Goal: Information Seeking & Learning: Learn about a topic

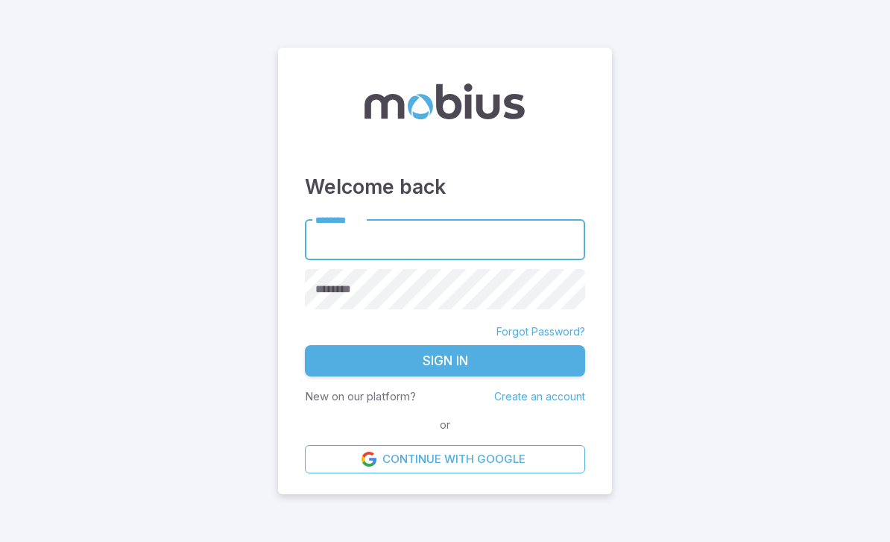
scroll to position [26, 0]
click at [384, 238] on input "********" at bounding box center [445, 239] width 280 height 41
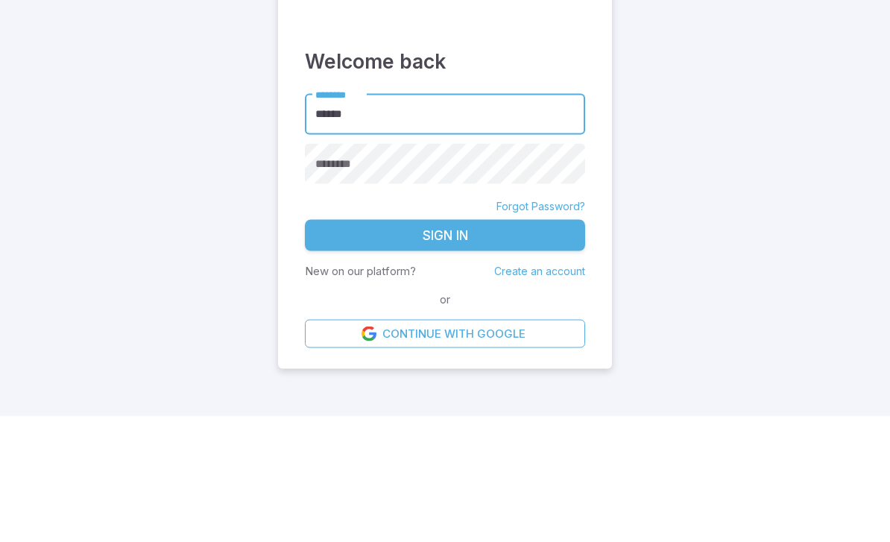
type input "******"
click at [352, 269] on div "********" at bounding box center [445, 289] width 280 height 41
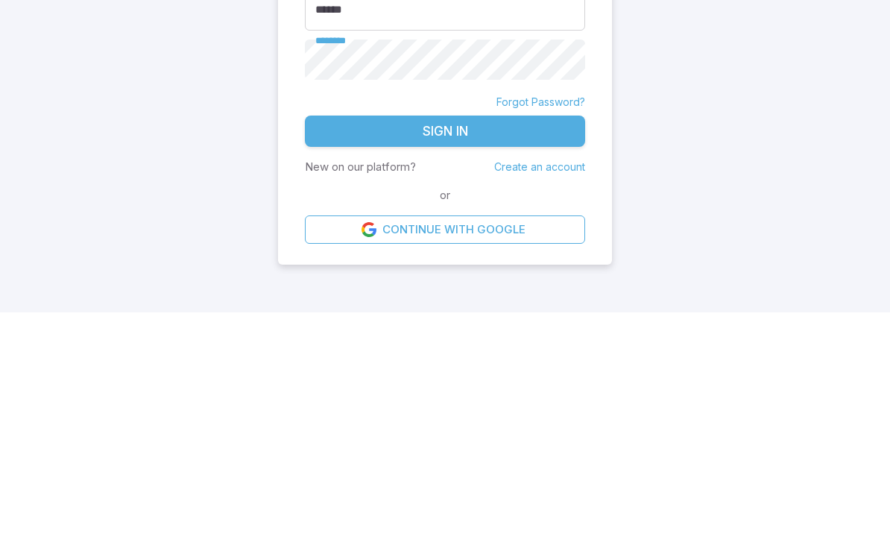
click at [443, 345] on button "Sign In" at bounding box center [445, 360] width 280 height 31
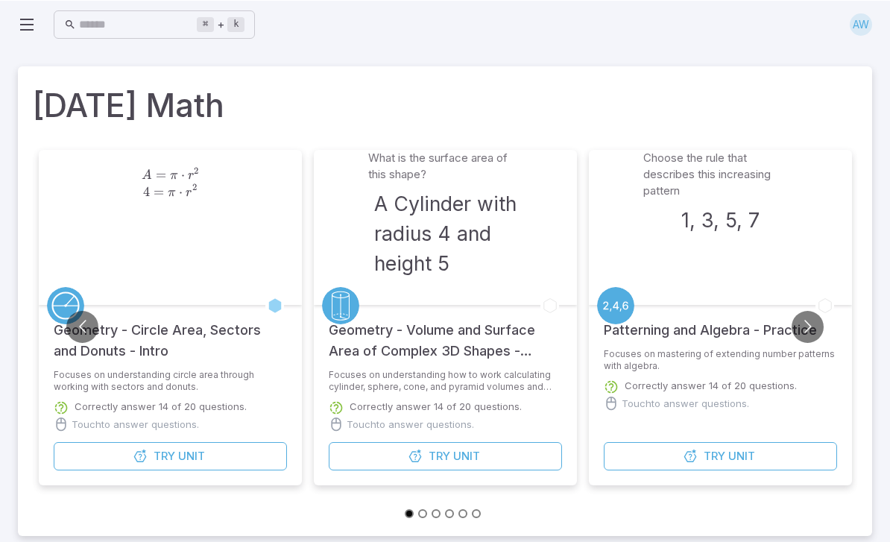
click at [735, 443] on button "Try Unit" at bounding box center [719, 455] width 233 height 28
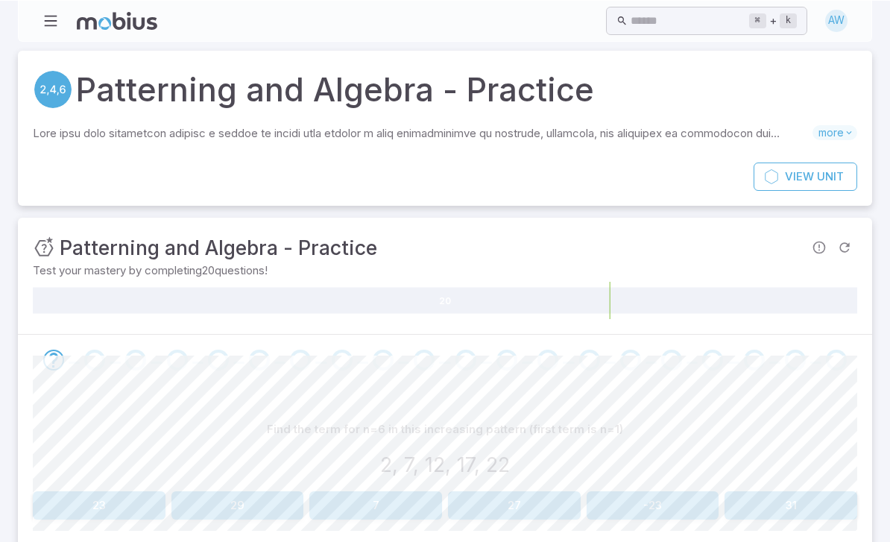
click at [558, 501] on button "27" at bounding box center [514, 504] width 133 height 28
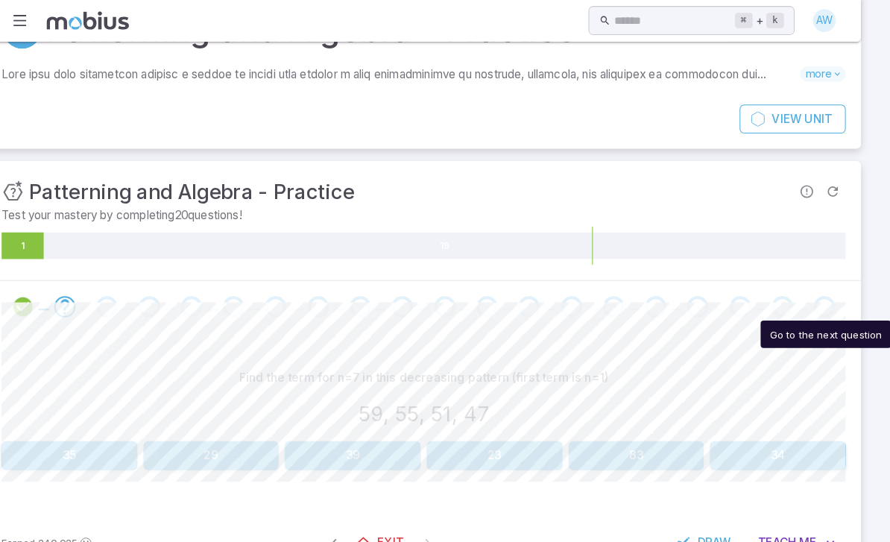
scroll to position [60, 10]
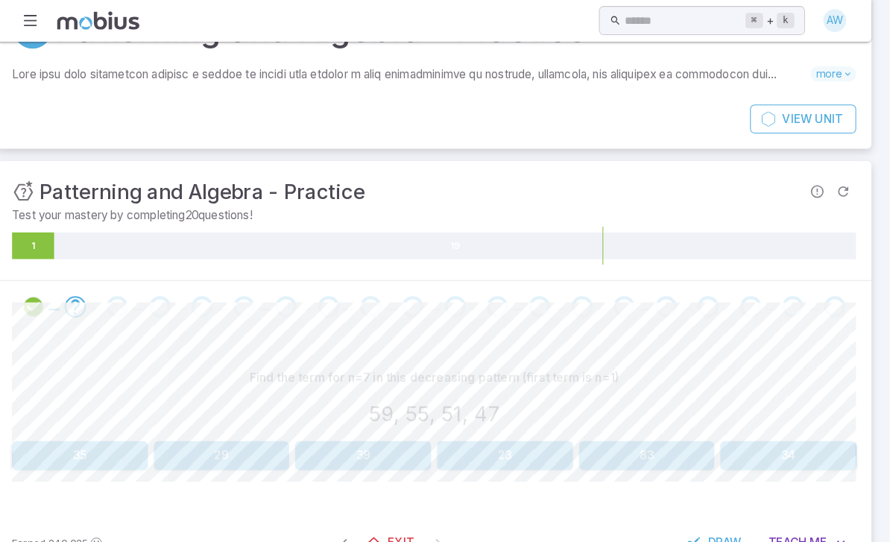
click at [614, 335] on div "Find the term for n=7 in this decreasing pattern (first term is n=1) 59, 55, 51…" at bounding box center [445, 413] width 824 height 176
click at [646, 332] on div "Find the term for n=7 in this decreasing pattern (first term is n=1) 59, 55, 51…" at bounding box center [445, 413] width 824 height 176
click at [64, 440] on button "35" at bounding box center [99, 445] width 133 height 28
click at [603, 431] on button "13, 11, 9, 7, 5" at bounding box center [652, 445] width 133 height 28
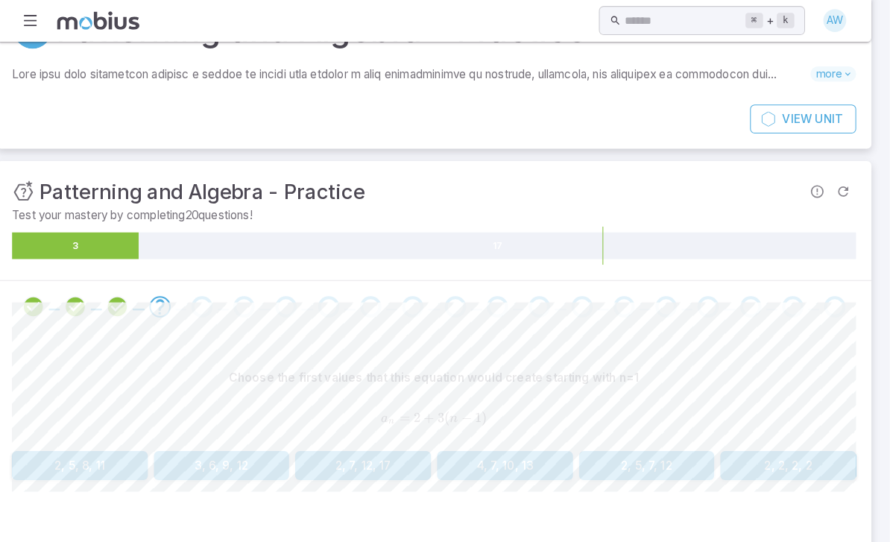
click at [811, 531] on span "Me" at bounding box center [819, 539] width 17 height 16
click at [811, 538] on span "Me" at bounding box center [819, 539] width 17 height 16
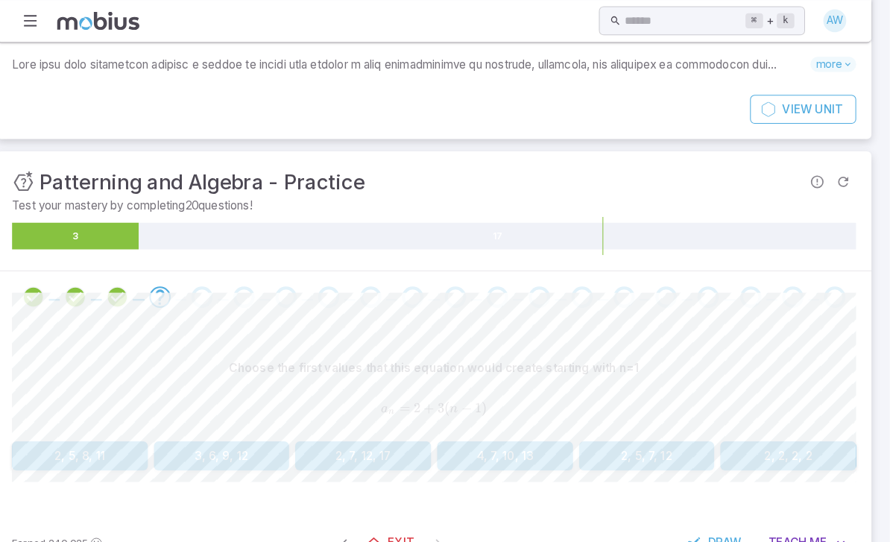
click at [775, 527] on span "Teach" at bounding box center [789, 530] width 37 height 16
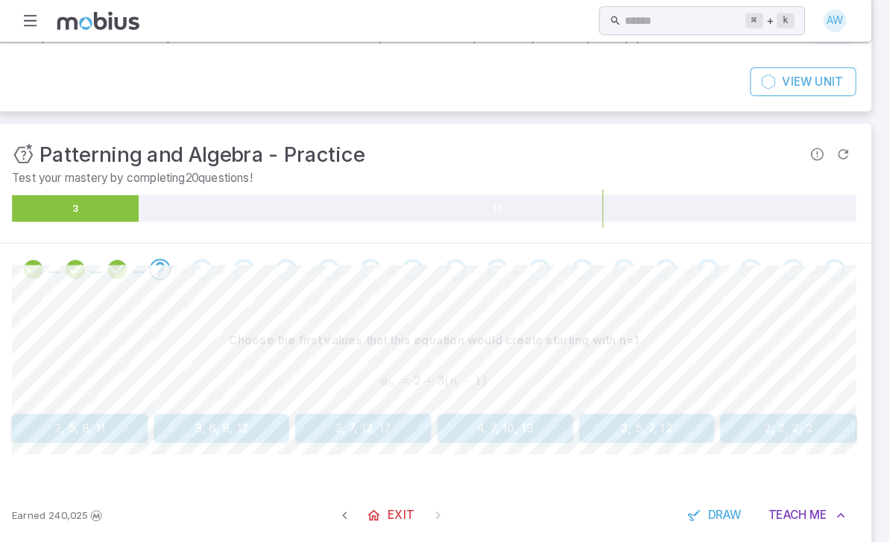
scroll to position [66, 0]
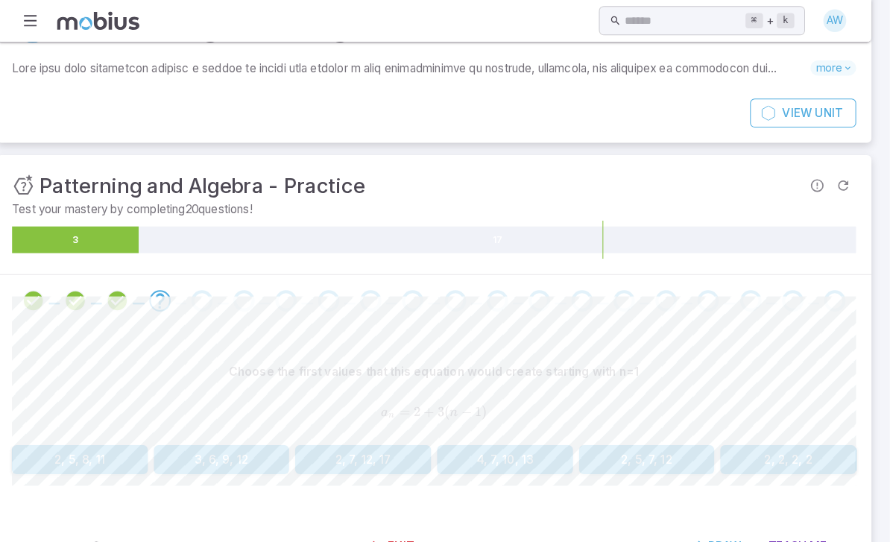
click at [519, 425] on div "Choose the first values that this equation would create starting with n=1 a n =…" at bounding box center [445, 389] width 824 height 80
click at [524, 452] on button "4, 7, 10, 13" at bounding box center [514, 448] width 133 height 28
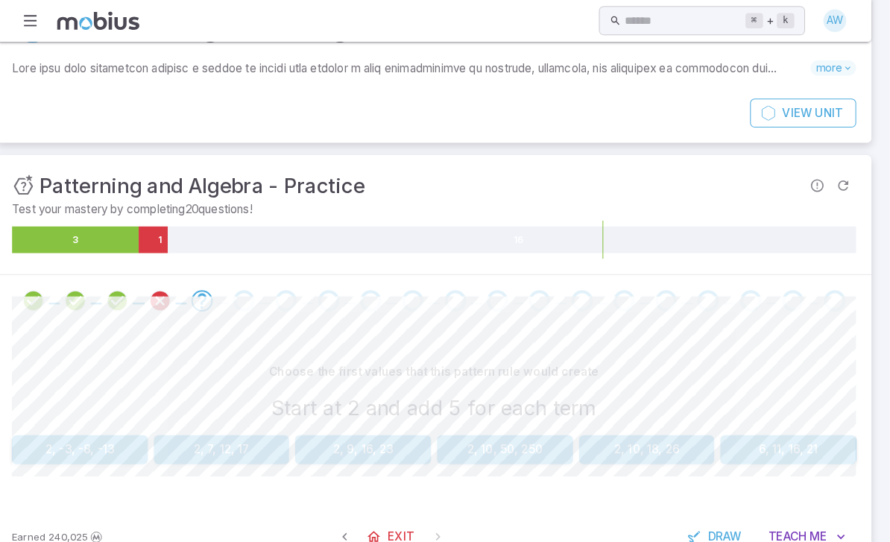
scroll to position [60, 0]
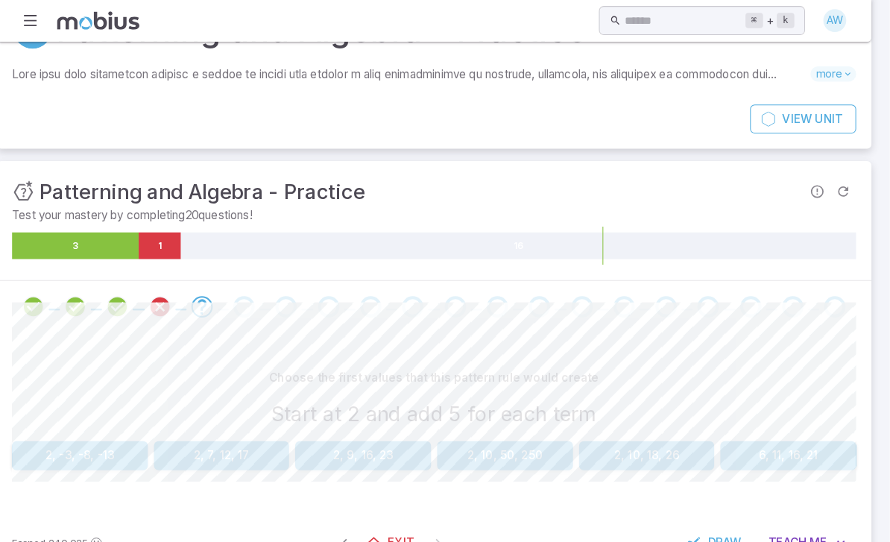
click at [237, 436] on button "2, 7, 12, 17" at bounding box center [237, 445] width 133 height 28
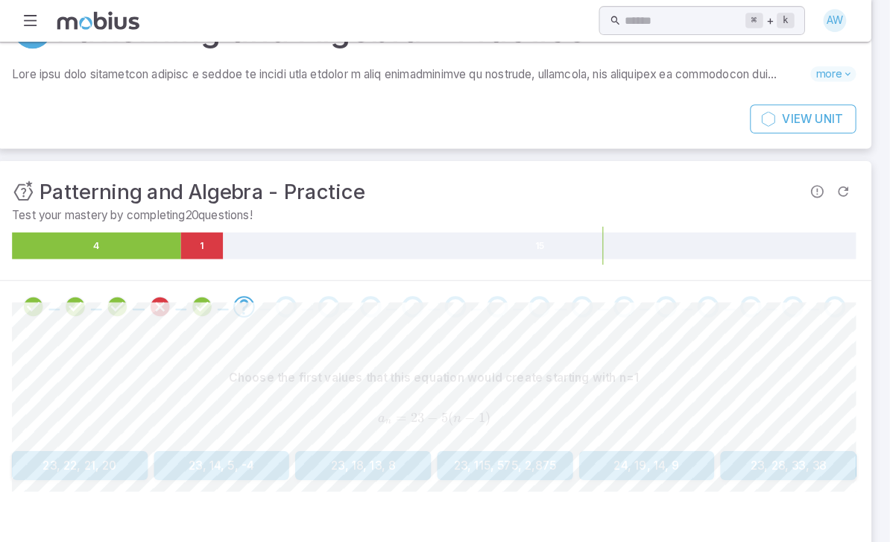
click at [373, 454] on button "23, 18, 13, 8" at bounding box center [375, 454] width 133 height 28
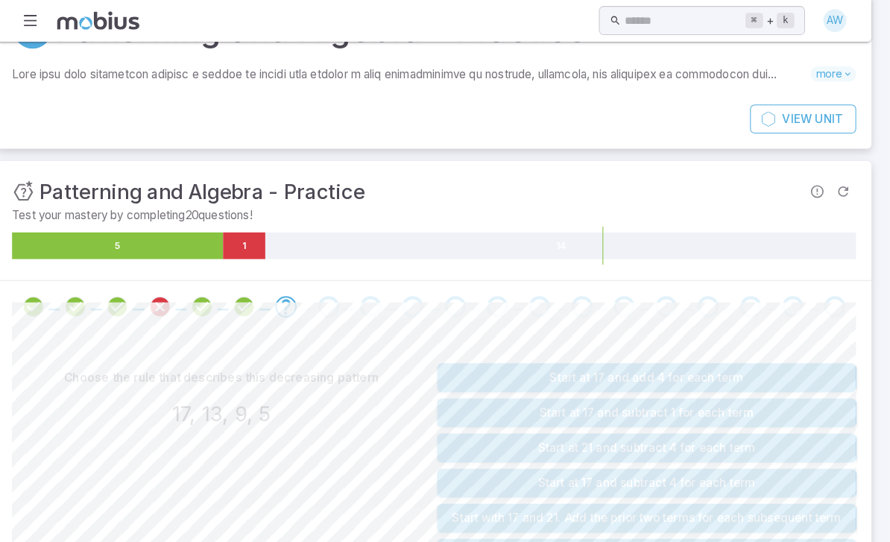
click at [737, 441] on button "Start at 21 and subtract 4 for each term" at bounding box center [652, 437] width 409 height 28
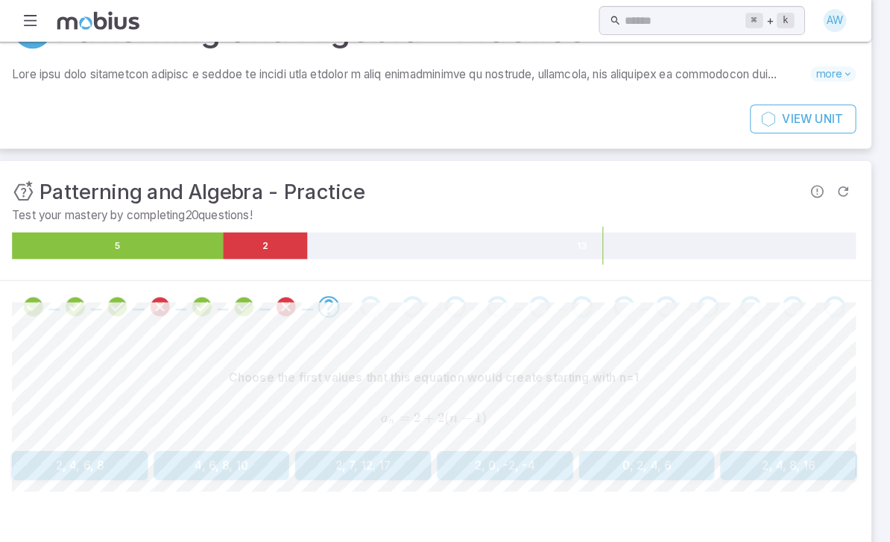
click at [89, 449] on button "2, 4, 6, 8" at bounding box center [99, 454] width 133 height 28
click at [519, 449] on button "10, 8, 6, 4" at bounding box center [514, 454] width 133 height 28
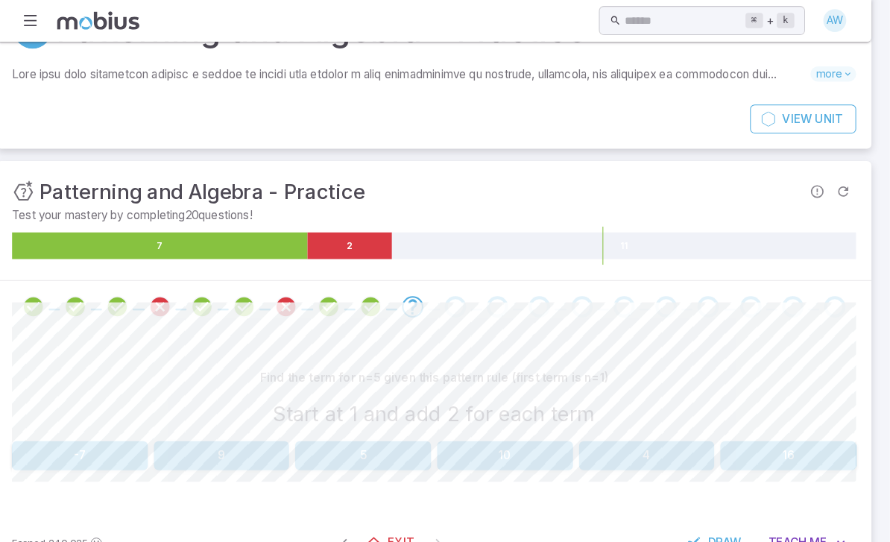
click at [234, 447] on button "9" at bounding box center [237, 445] width 133 height 28
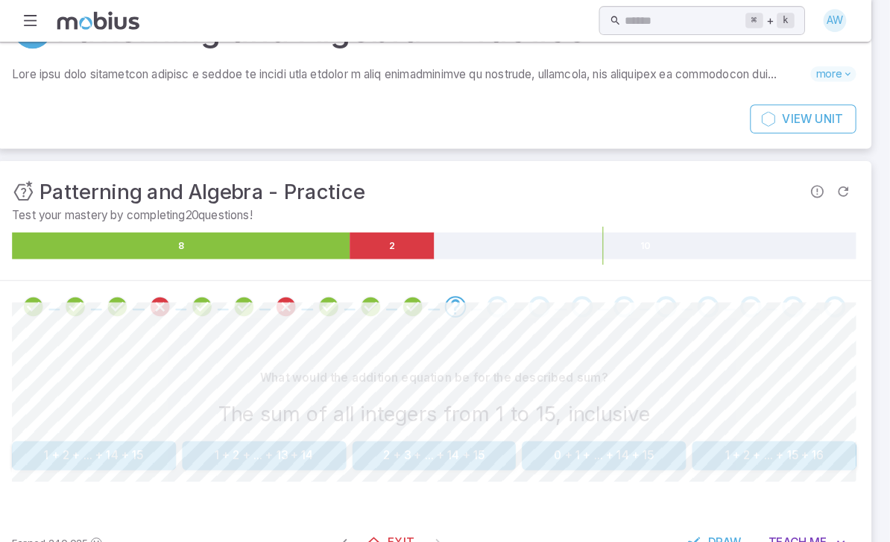
click at [93, 437] on button "1 + 2 + ... + 14 + 15" at bounding box center [113, 445] width 160 height 28
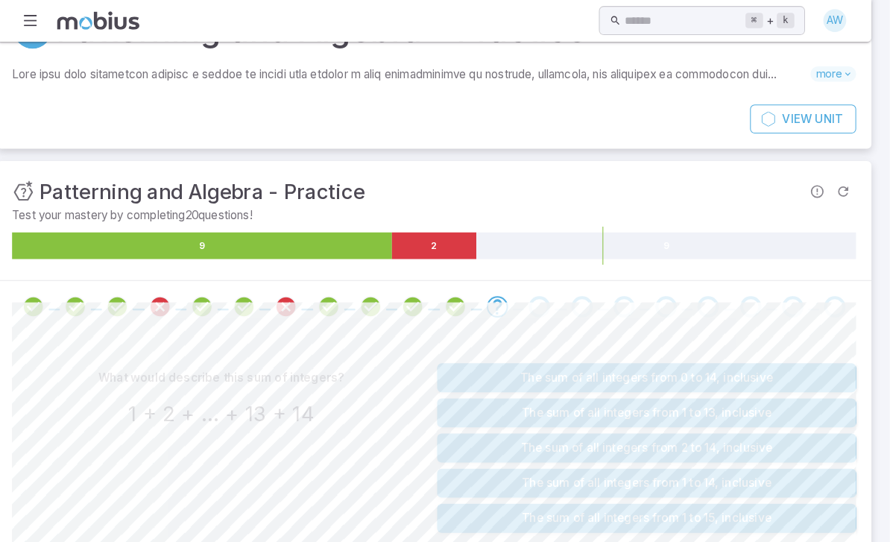
click at [736, 475] on button "The sum of all integers from 1 to 14, inclusive" at bounding box center [652, 471] width 409 height 28
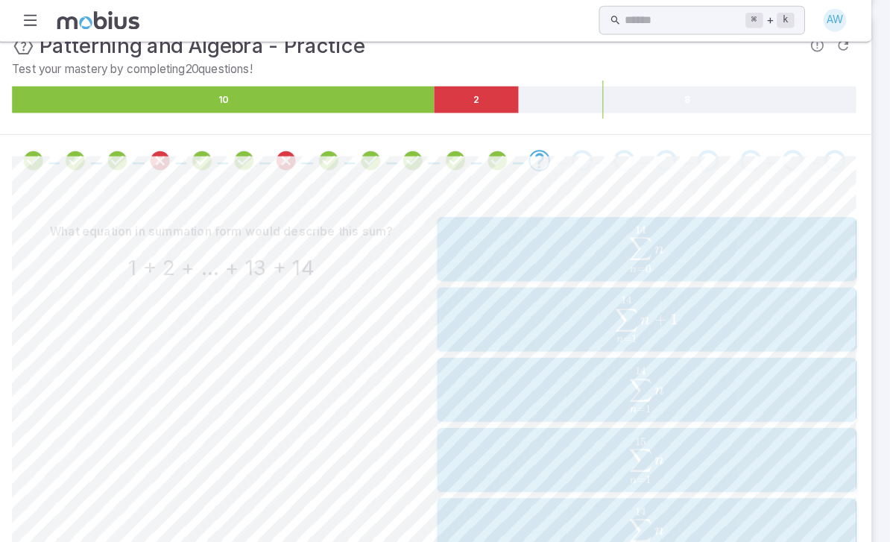
scroll to position [201, 0]
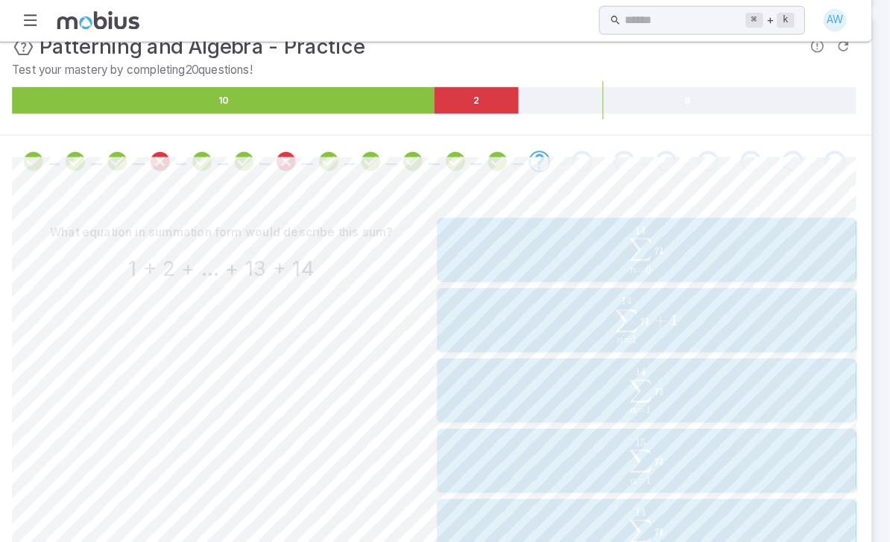
click at [676, 373] on span "n = 1 ∑ 14 ​ n" at bounding box center [651, 382] width 399 height 48
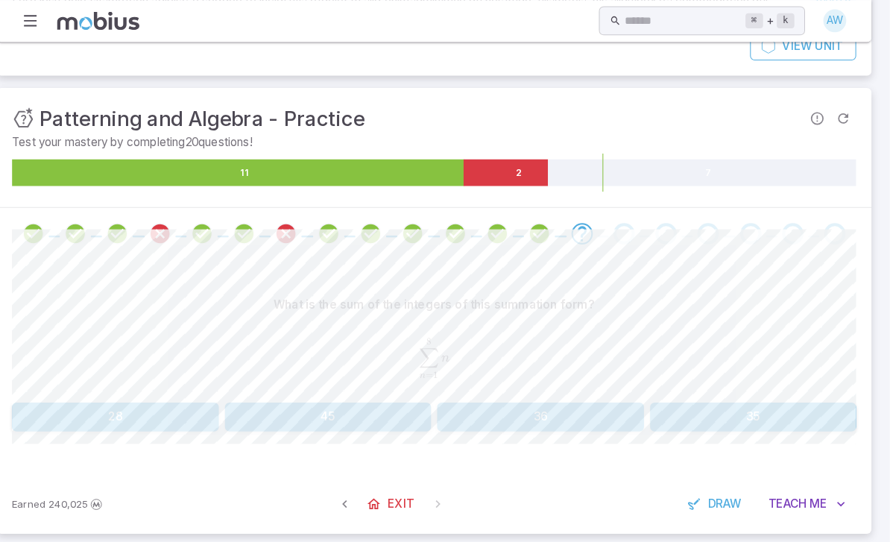
scroll to position [94, 0]
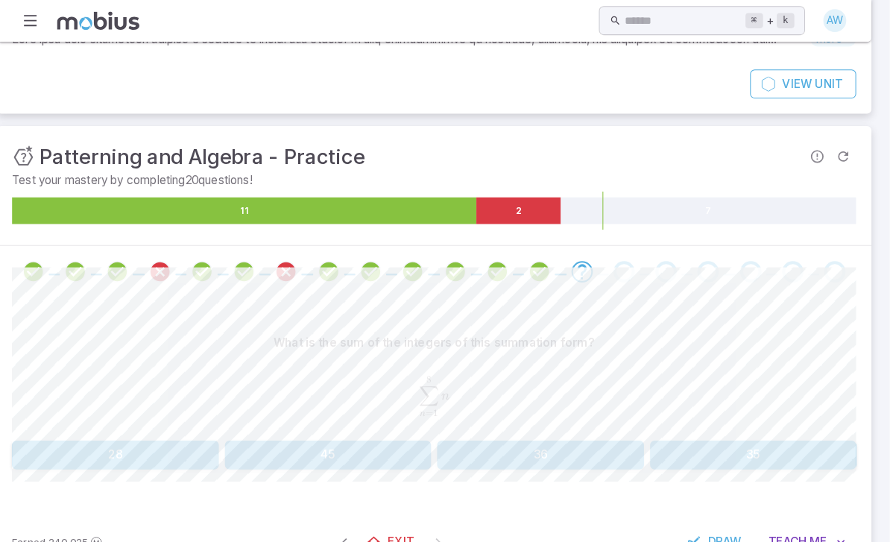
click at [538, 447] on button "36" at bounding box center [549, 444] width 202 height 28
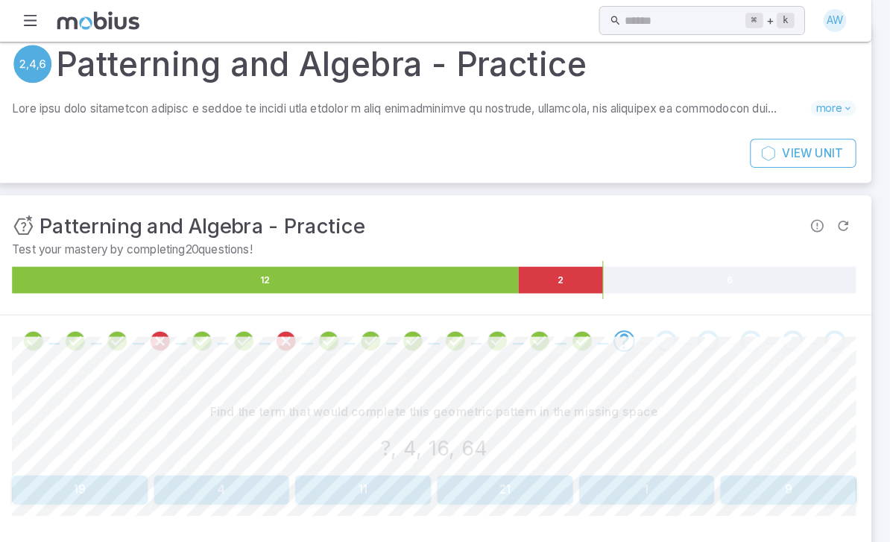
scroll to position [28, 0]
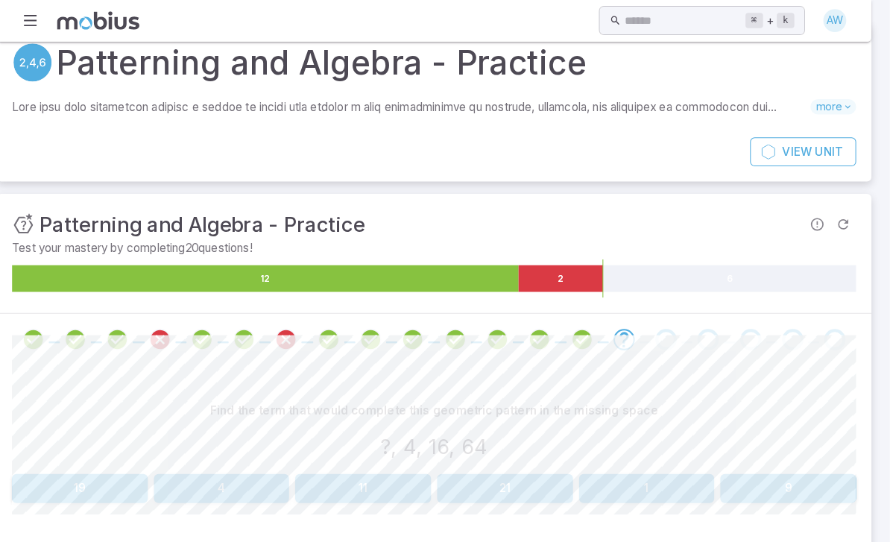
click at [226, 463] on button "4" at bounding box center [237, 477] width 133 height 28
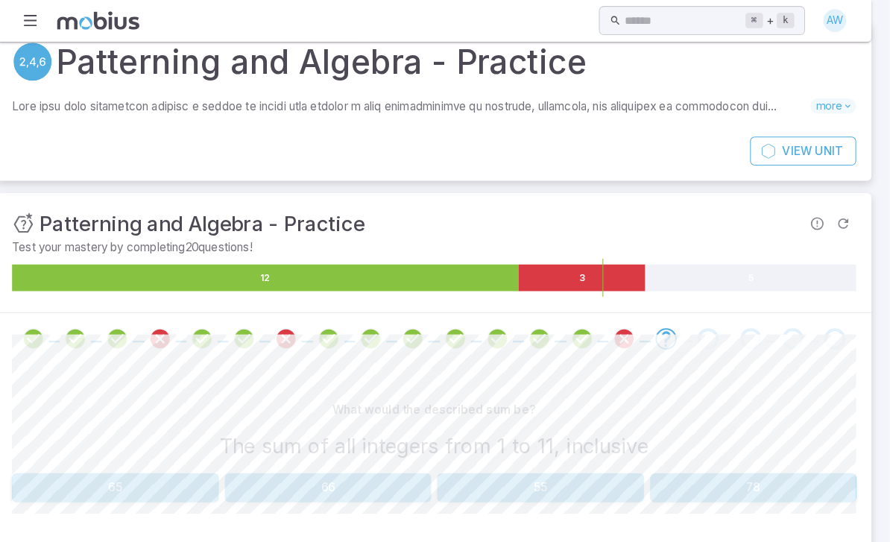
click at [325, 475] on button "66" at bounding box center [342, 476] width 202 height 28
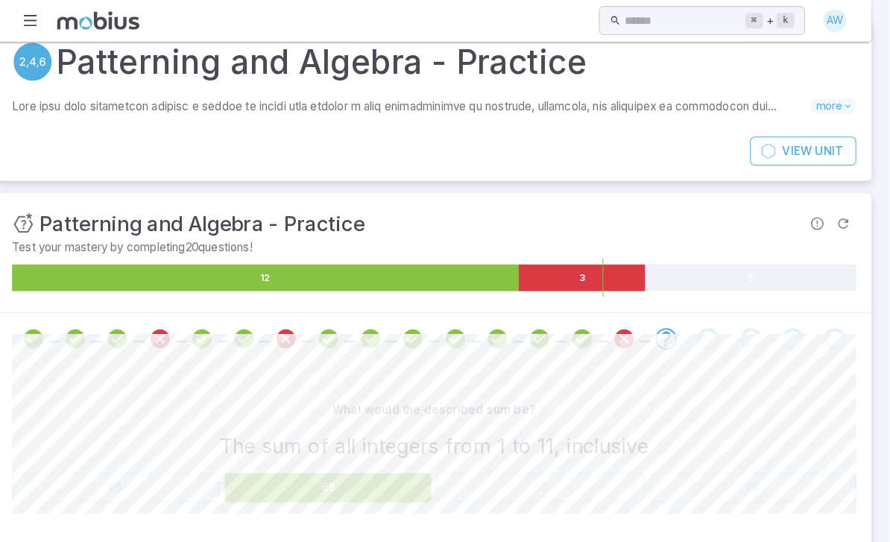
click at [325, 474] on button "66" at bounding box center [342, 476] width 202 height 28
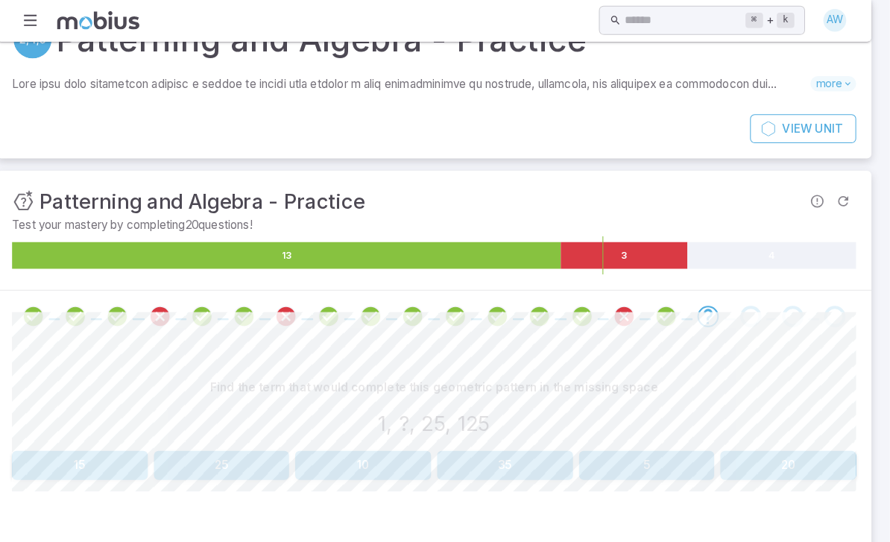
scroll to position [51, 0]
click at [633, 457] on button "5" at bounding box center [652, 454] width 133 height 28
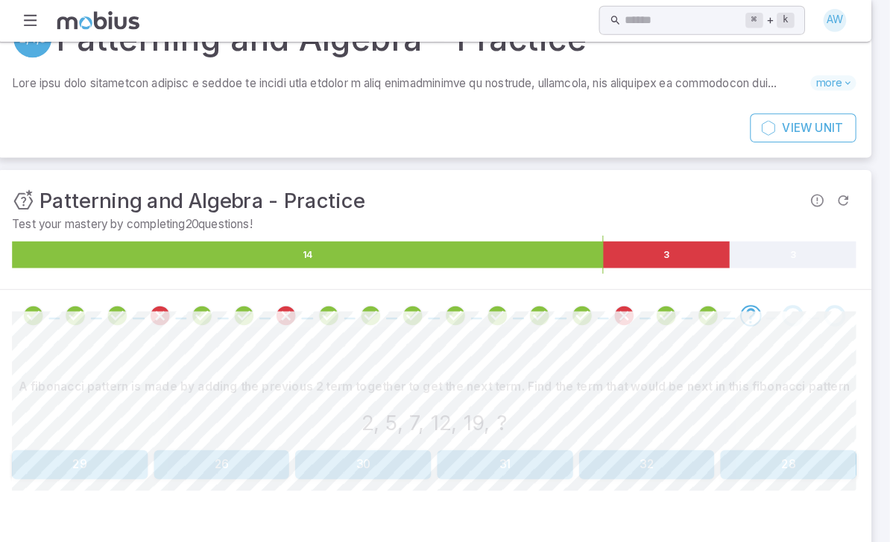
click at [650, 440] on button "32" at bounding box center [652, 454] width 133 height 28
click at [487, 440] on button "32" at bounding box center [514, 454] width 133 height 28
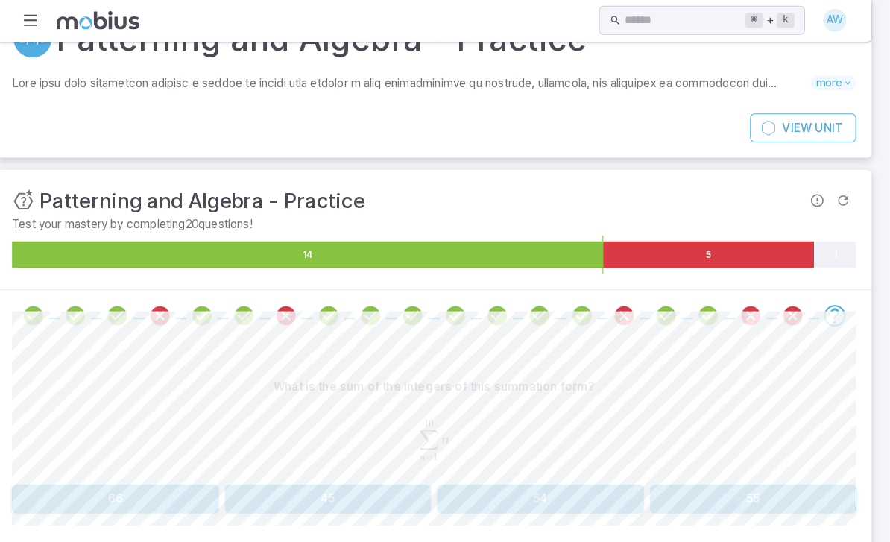
click at [514, 480] on button "54" at bounding box center [549, 487] width 202 height 28
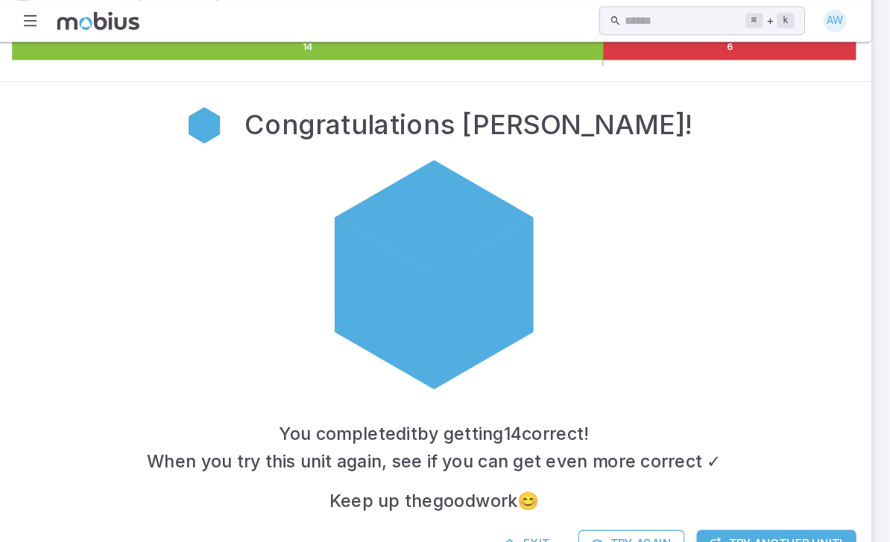
click at [532, 524] on span "Exit" at bounding box center [544, 531] width 25 height 16
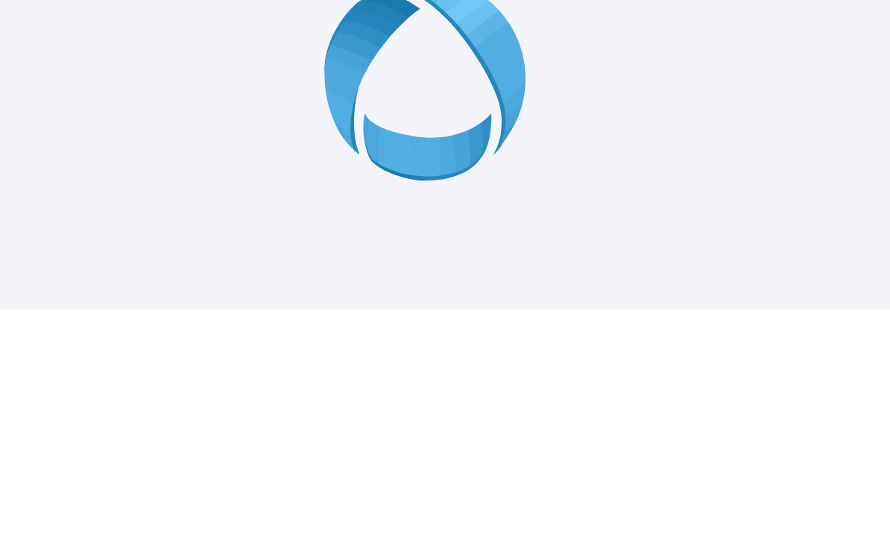
scroll to position [0, 0]
